Goal: Check status

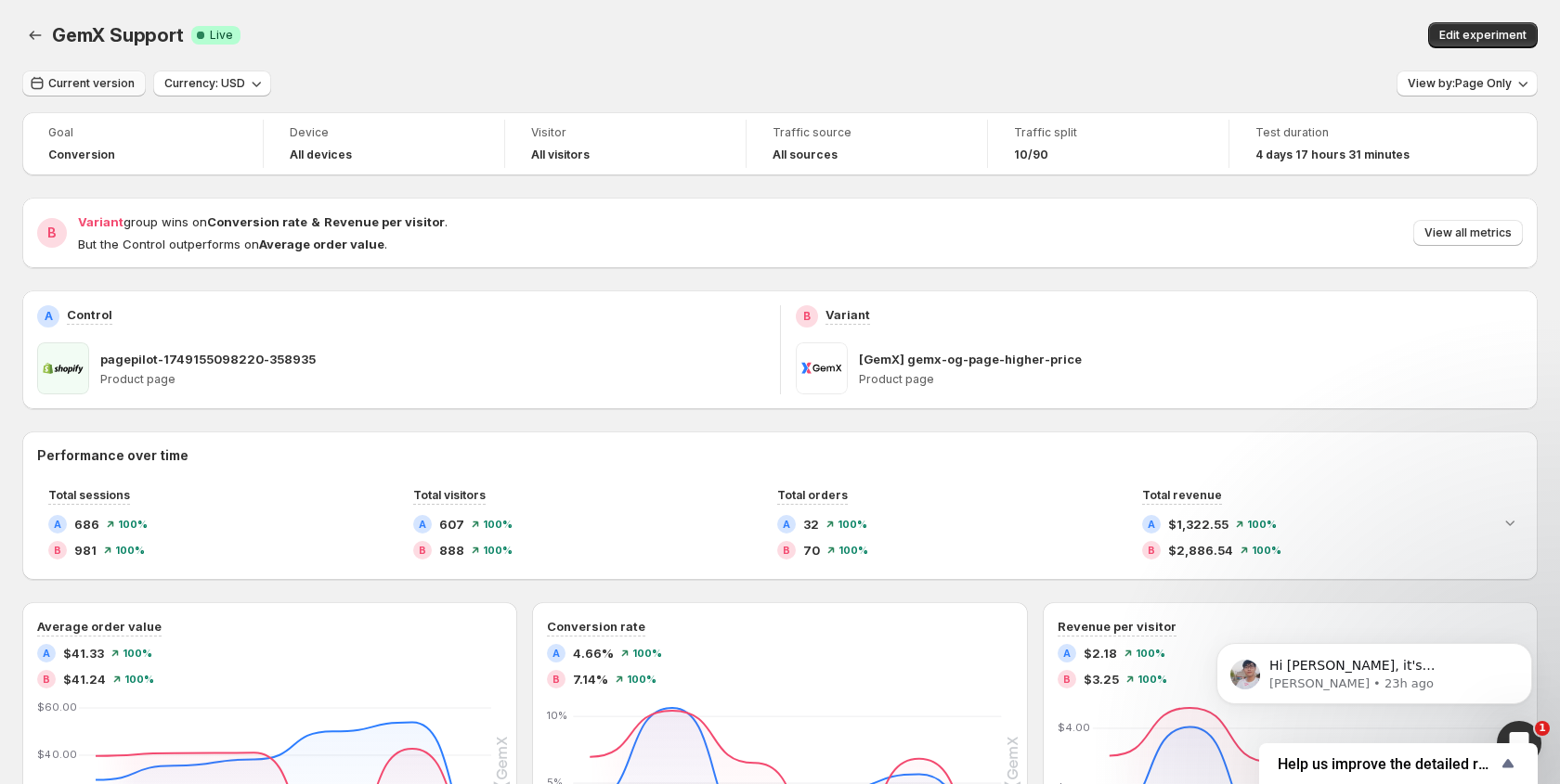
click at [95, 93] on button "Current version" at bounding box center [84, 83] width 124 height 26
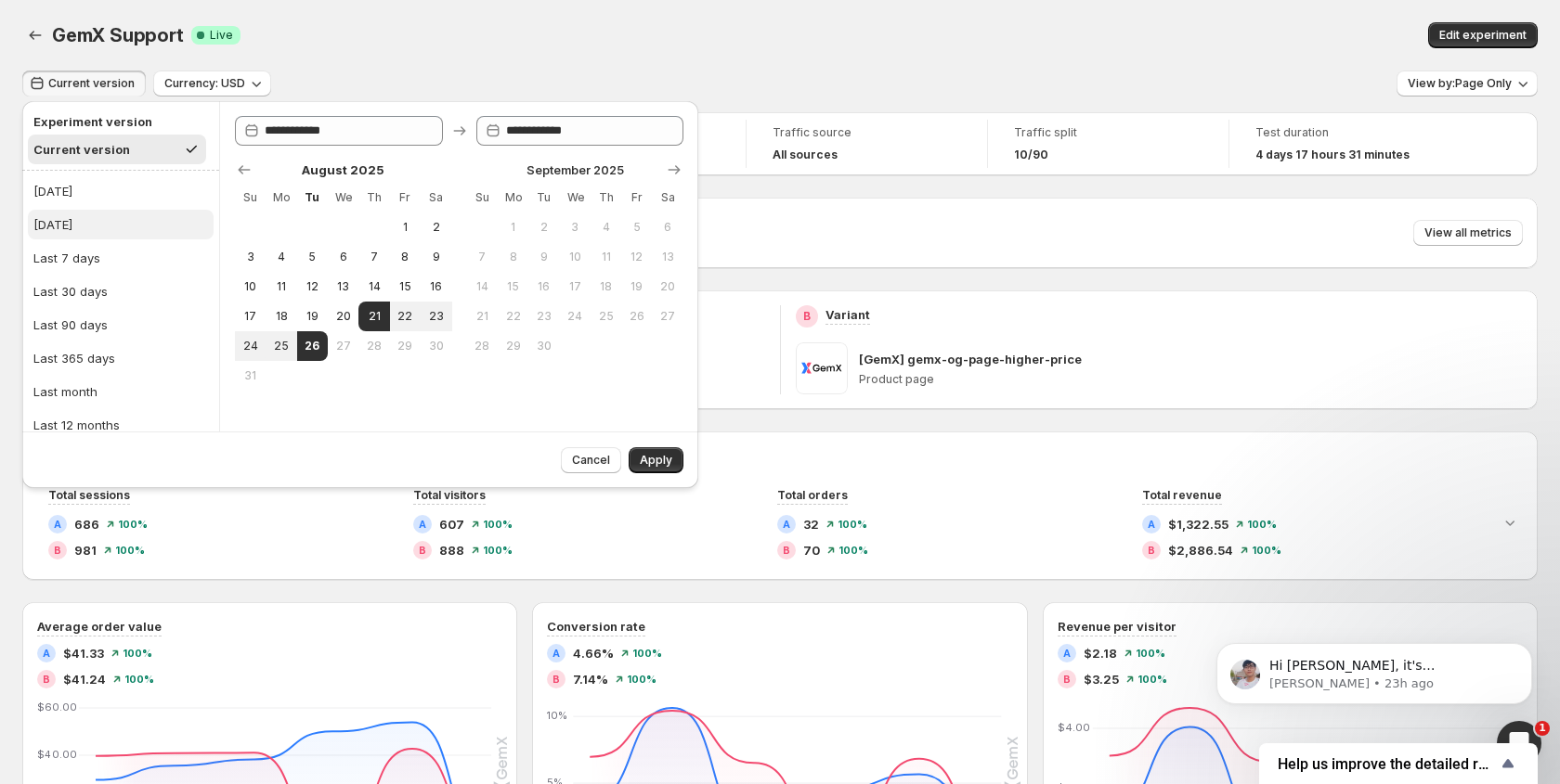
click at [72, 215] on div "[DATE]" at bounding box center [53, 224] width 39 height 18
type input "**********"
click at [665, 468] on button "Apply" at bounding box center [656, 460] width 55 height 26
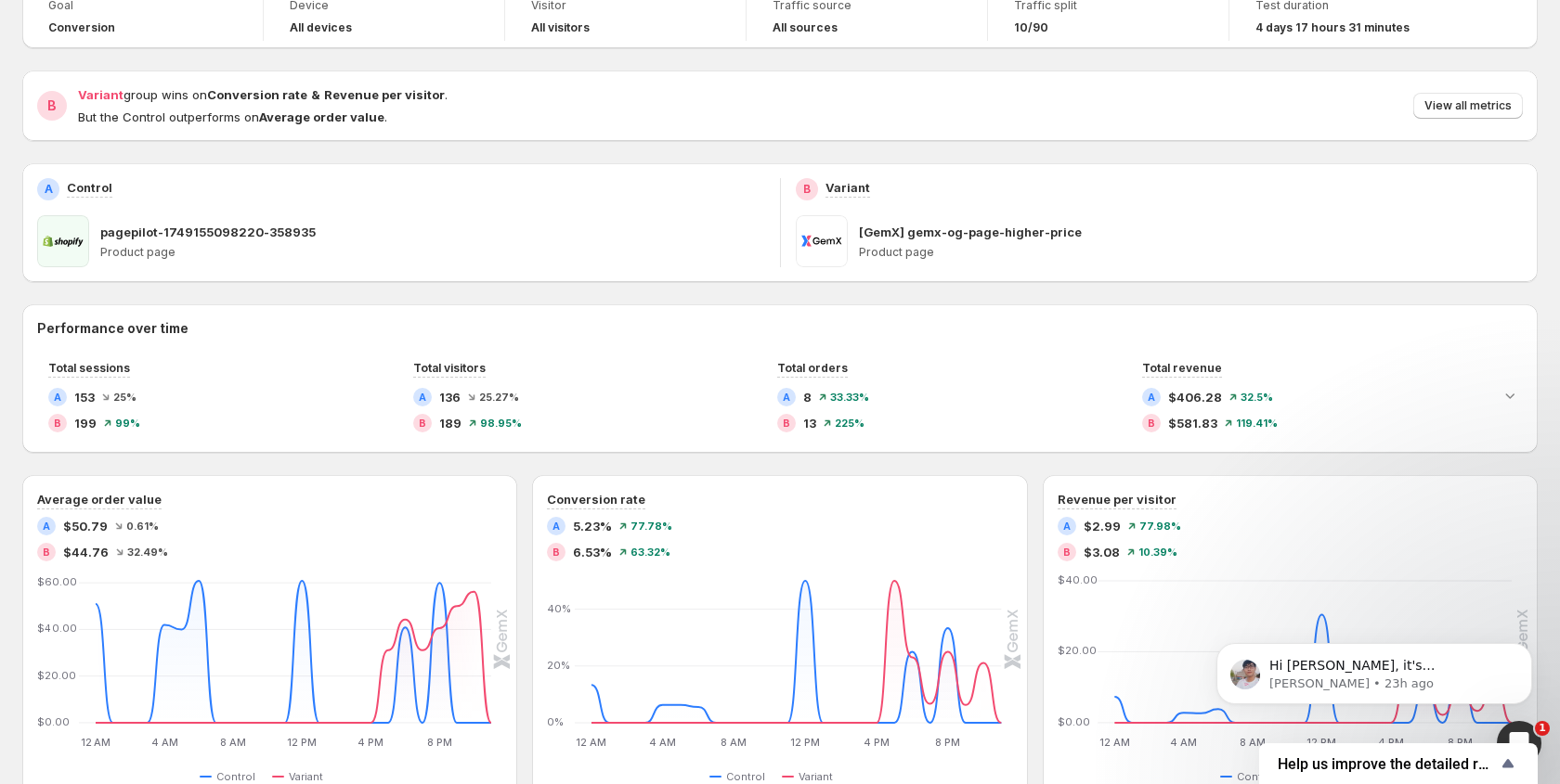
scroll to position [80, 0]
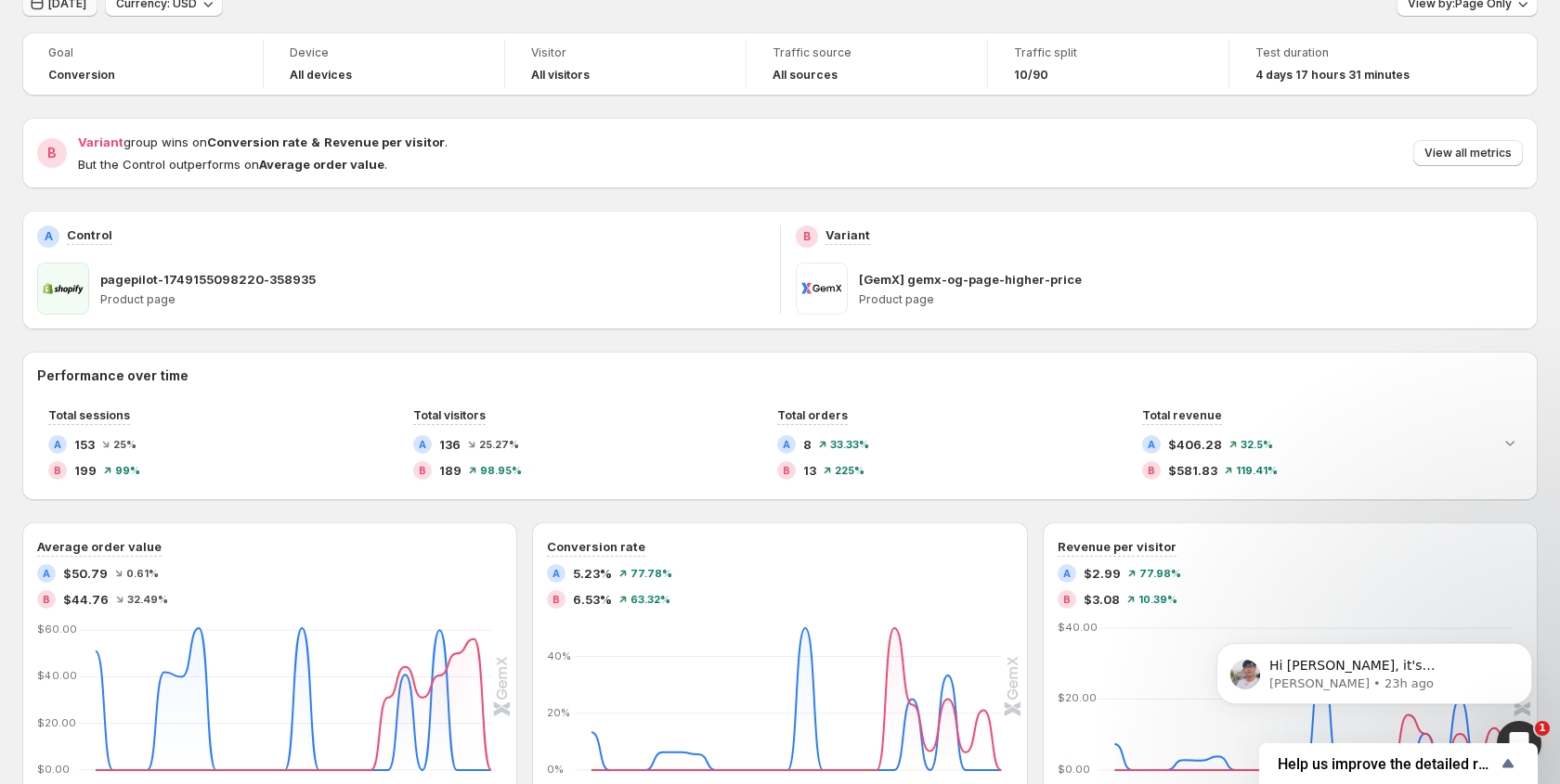
click at [75, 9] on span "[DATE]" at bounding box center [67, 3] width 38 height 14
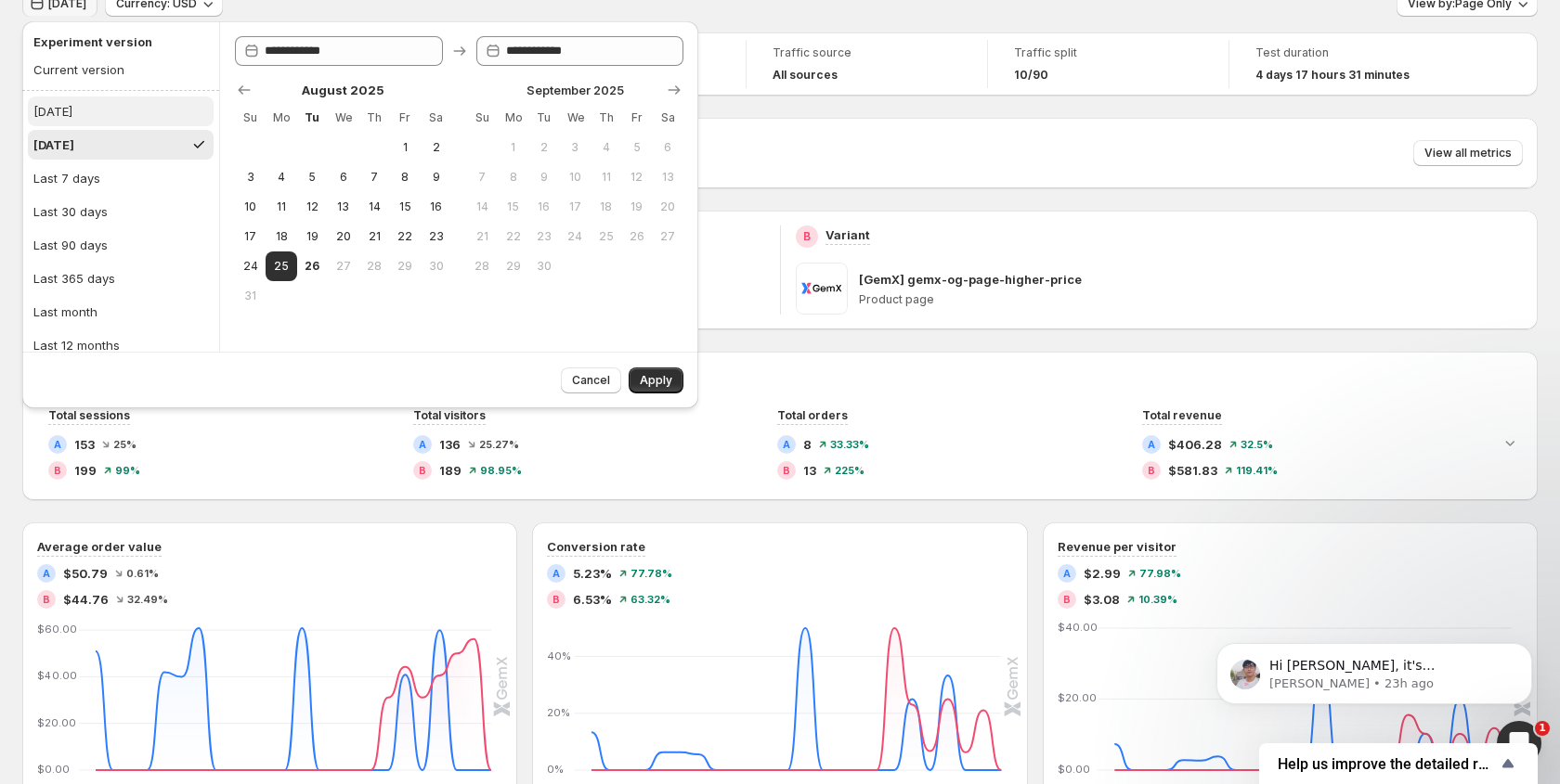
click at [65, 119] on div "Today" at bounding box center [53, 110] width 39 height 18
type input "**********"
drag, startPoint x: 654, startPoint y: 382, endPoint x: 620, endPoint y: 369, distance: 36.4
click at [654, 382] on span "Apply" at bounding box center [656, 380] width 33 height 14
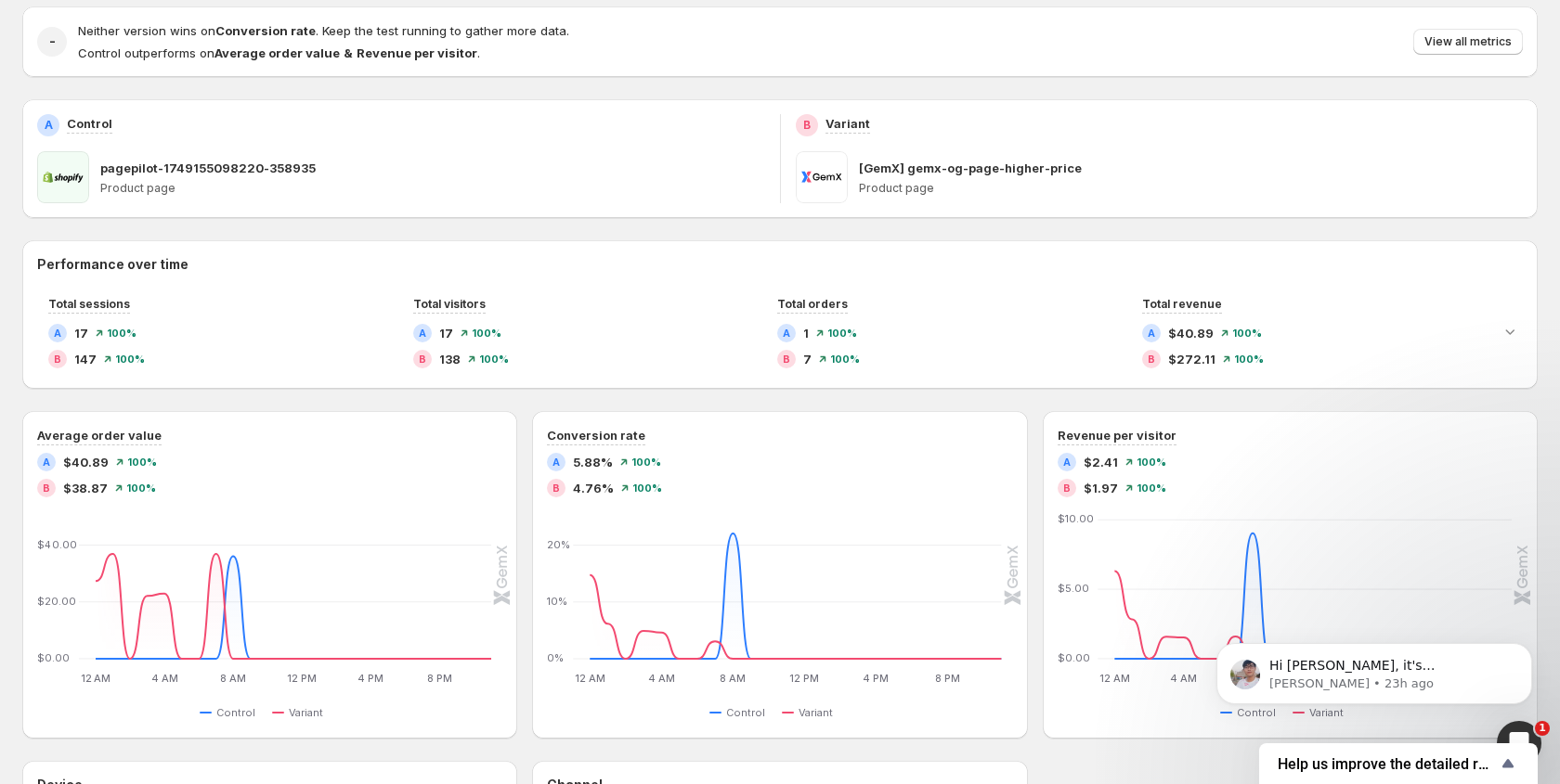
scroll to position [0, 0]
